Goal: Task Accomplishment & Management: Use online tool/utility

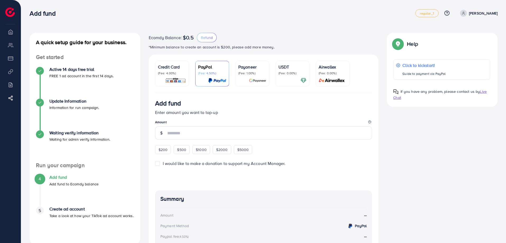
click at [164, 82] on div at bounding box center [172, 80] width 28 height 6
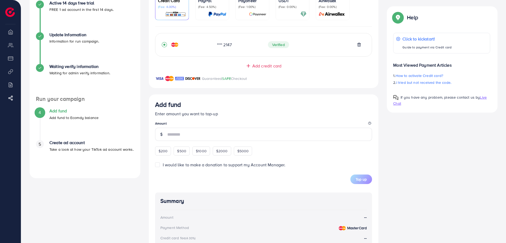
scroll to position [67, 0]
click at [165, 151] on span "$200" at bounding box center [163, 150] width 9 height 5
type input "***"
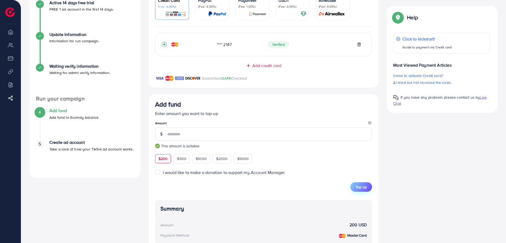
click at [357, 187] on span "Top up" at bounding box center [361, 186] width 11 height 5
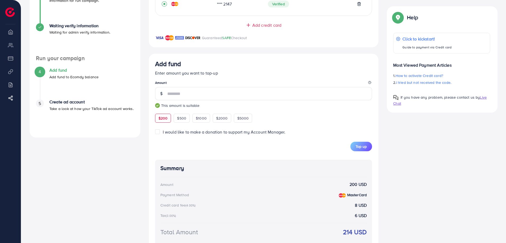
scroll to position [107, 0]
click at [360, 148] on span "Top up" at bounding box center [361, 146] width 11 height 5
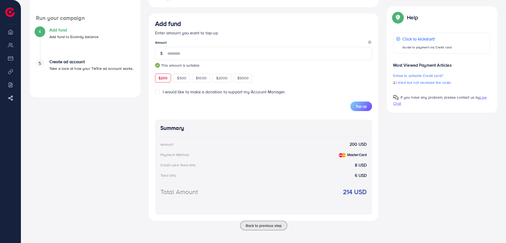
scroll to position [151, 0]
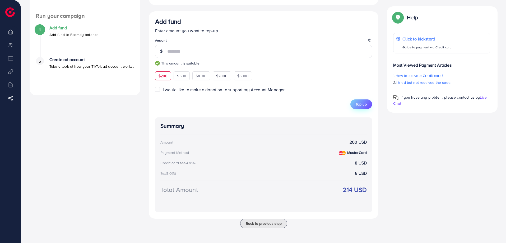
click at [364, 104] on span "Top up" at bounding box center [361, 104] width 11 height 5
click at [160, 74] on span "$200" at bounding box center [163, 75] width 9 height 5
click at [364, 106] on span "Top up" at bounding box center [361, 104] width 11 height 5
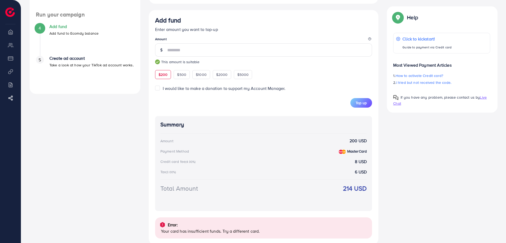
scroll to position [178, 0]
